Goal: Find contact information: Obtain details needed to contact an individual or organization

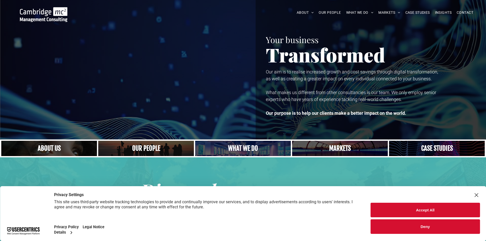
click at [421, 209] on button "Accept All" at bounding box center [424, 210] width 109 height 15
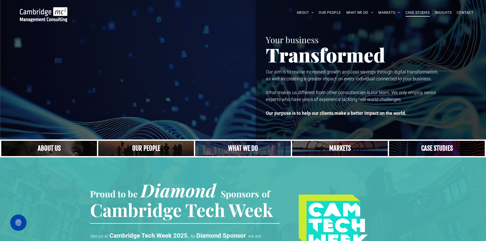
click at [412, 13] on span "CASE STUDIES" at bounding box center [417, 13] width 24 height 8
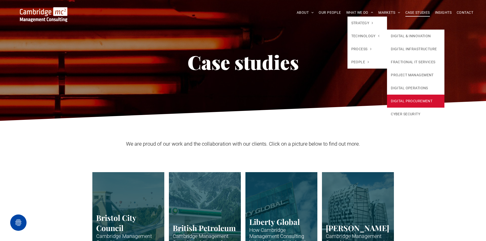
click at [399, 100] on link "DIGITAL PROCUREMENT" at bounding box center [415, 101] width 57 height 13
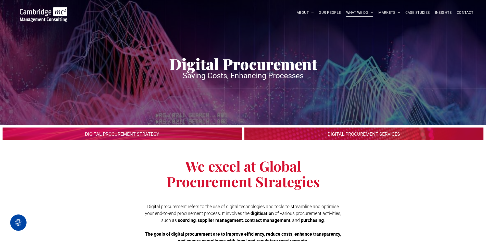
drag, startPoint x: 485, startPoint y: 19, endPoint x: 485, endPoint y: 30, distance: 10.7
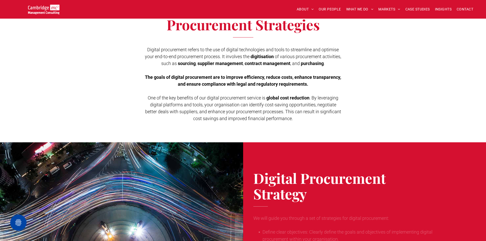
scroll to position [156, 0]
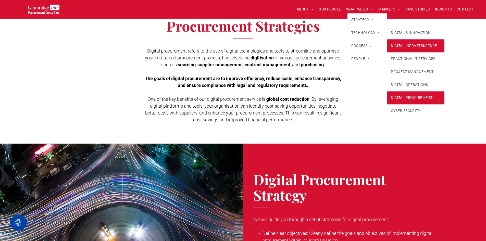
click at [407, 47] on link "DIGITAL INFRASTRUCTURE" at bounding box center [415, 45] width 57 height 13
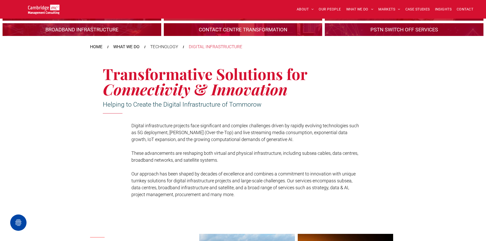
scroll to position [61, 0]
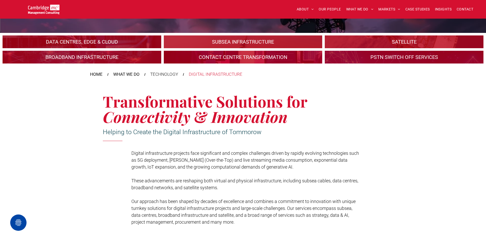
click at [112, 39] on link "An industrial plant" at bounding box center [82, 42] width 168 height 14
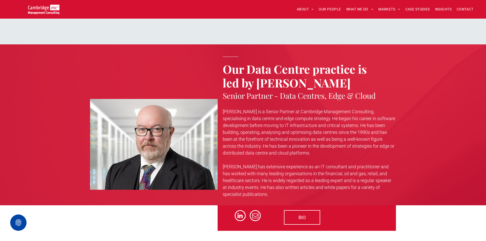
scroll to position [1453, 0]
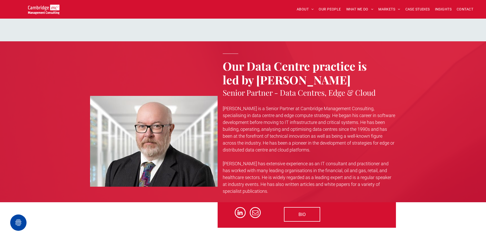
click at [464, 134] on div "Our Data Centre practice is led by Duncan Clubb Senior Partner - Data Centres, …" at bounding box center [243, 121] width 486 height 161
click at [255, 213] on span "email" at bounding box center [255, 212] width 11 height 11
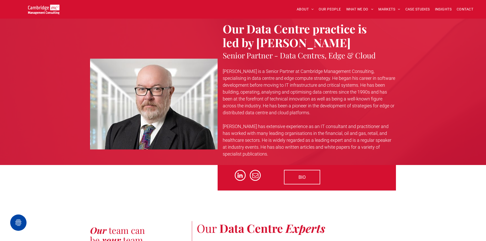
scroll to position [1451, 0]
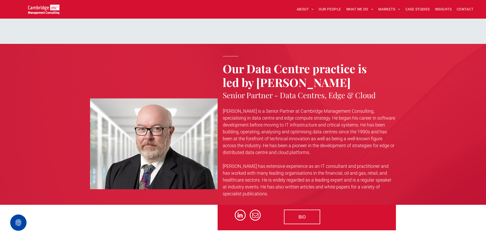
click at [227, 225] on div at bounding box center [251, 217] width 58 height 24
click at [325, 12] on span "OUR PEOPLE" at bounding box center [329, 9] width 22 height 8
